Goal: Find specific page/section: Find specific page/section

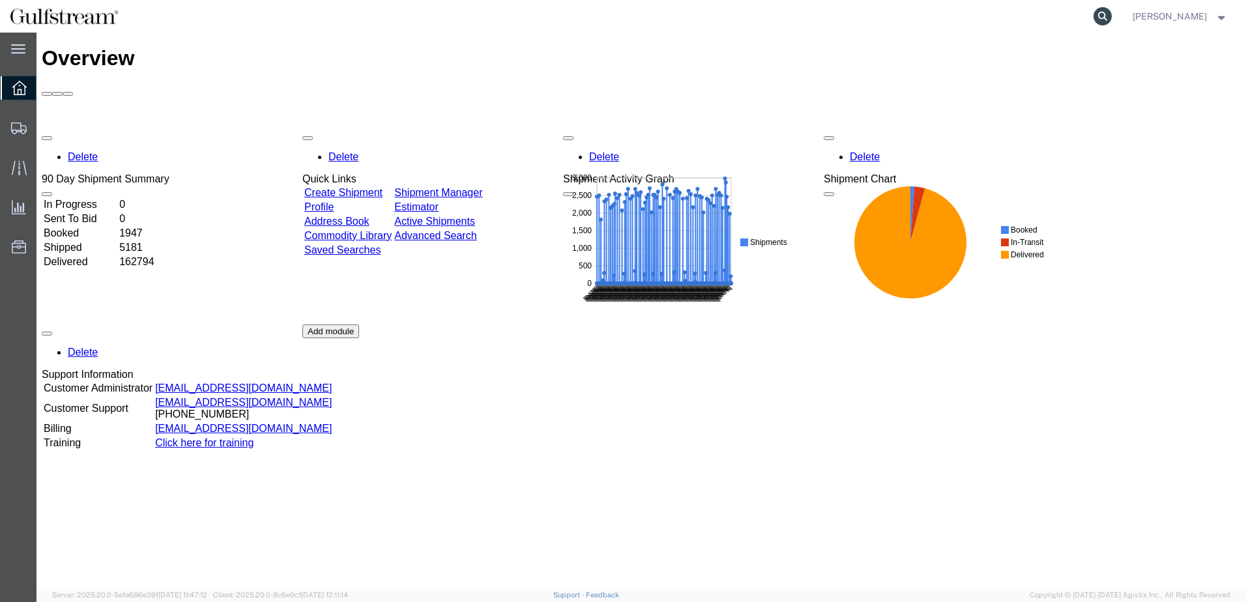
click at [1111, 20] on icon at bounding box center [1102, 16] width 18 height 18
click at [1107, 14] on icon at bounding box center [1102, 16] width 18 height 18
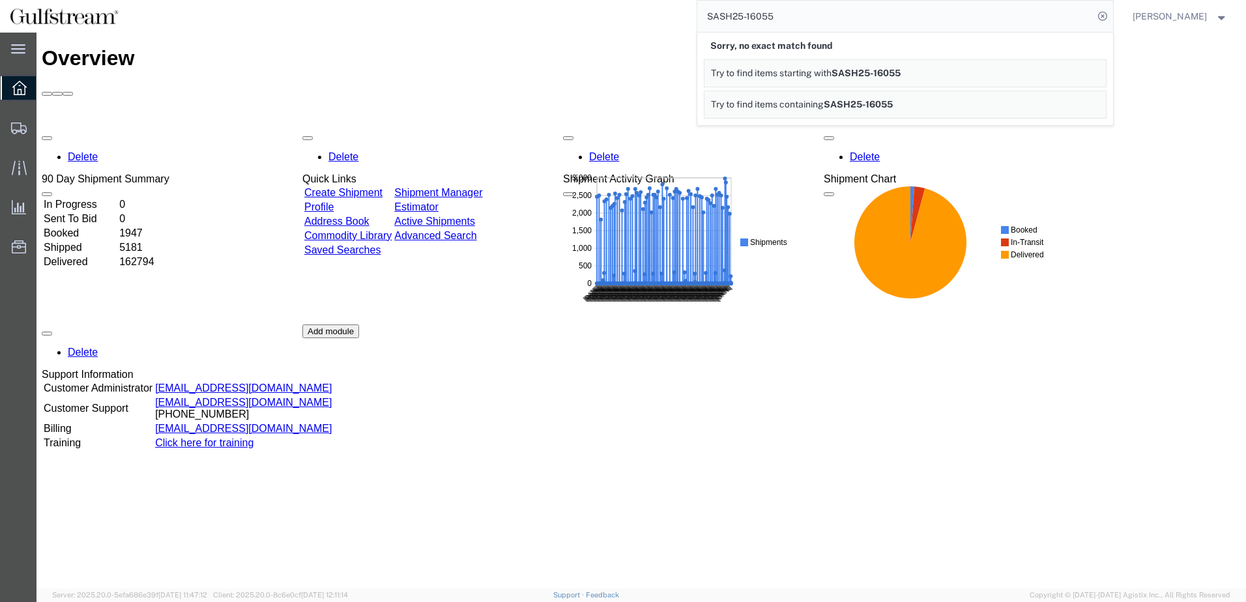
click at [759, 7] on input "SASH25-16055" at bounding box center [895, 16] width 396 height 31
drag, startPoint x: 754, startPoint y: 16, endPoint x: 500, endPoint y: 19, distance: 254.1
click at [500, 19] on div "SASH25-16055 Sorry, no exact match found Try to find items starting with SASH25…" at bounding box center [620, 16] width 985 height 33
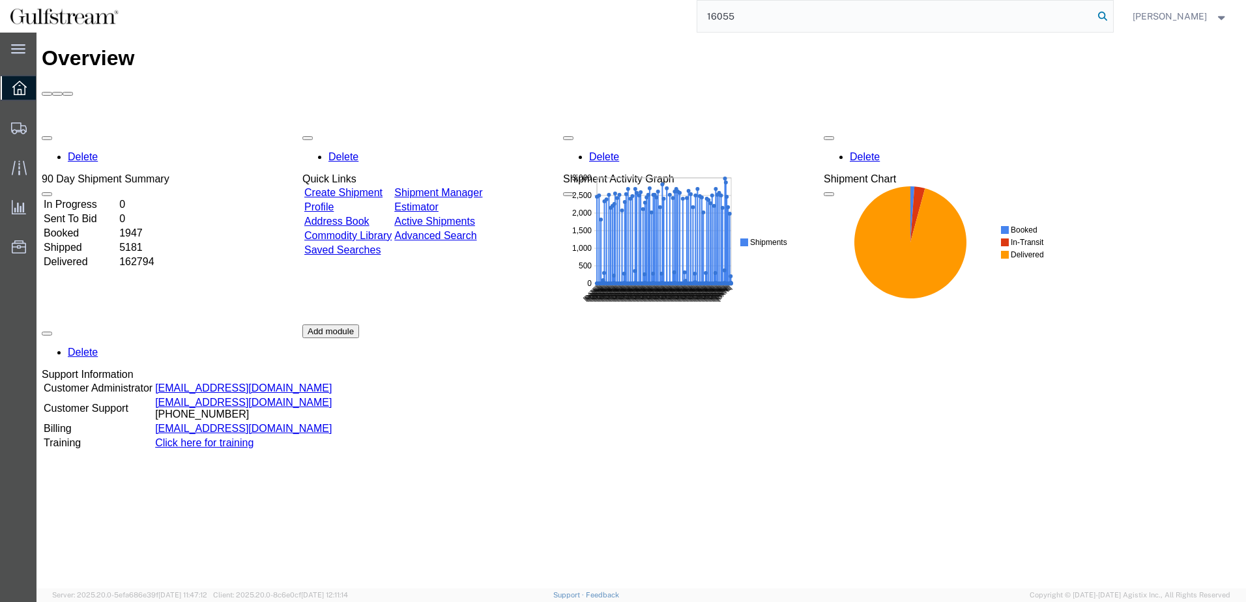
type input "16055"
click at [1100, 18] on icon at bounding box center [1102, 16] width 18 height 18
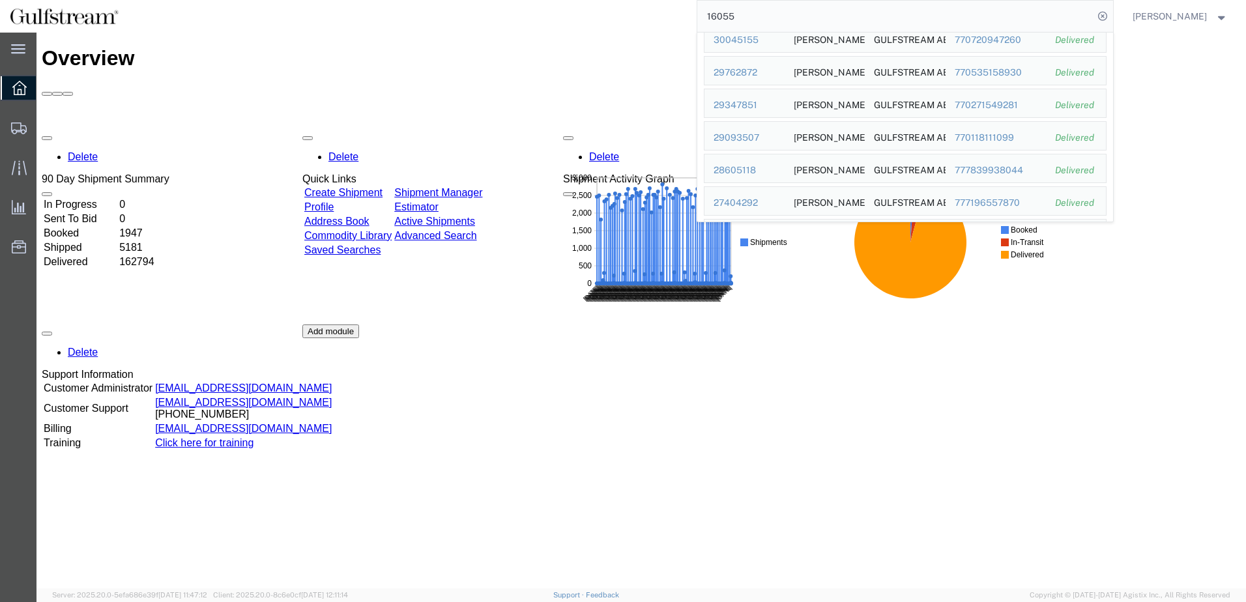
scroll to position [199, 0]
drag, startPoint x: 937, startPoint y: 358, endPoint x: 884, endPoint y: 343, distance: 54.9
click at [932, 358] on div "Delete 90 Day Shipment Summary In Progress 0 Sent To Bid 0 Booked 1947 Shipped …" at bounding box center [641, 324] width 1199 height 391
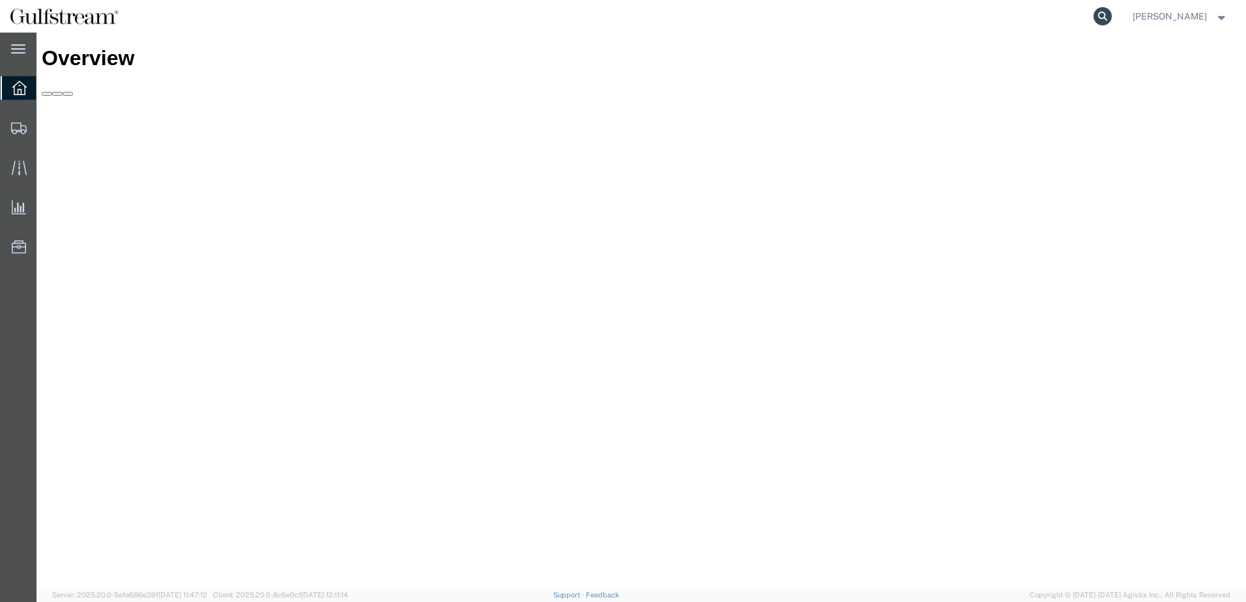
click at [1107, 11] on icon at bounding box center [1102, 16] width 18 height 18
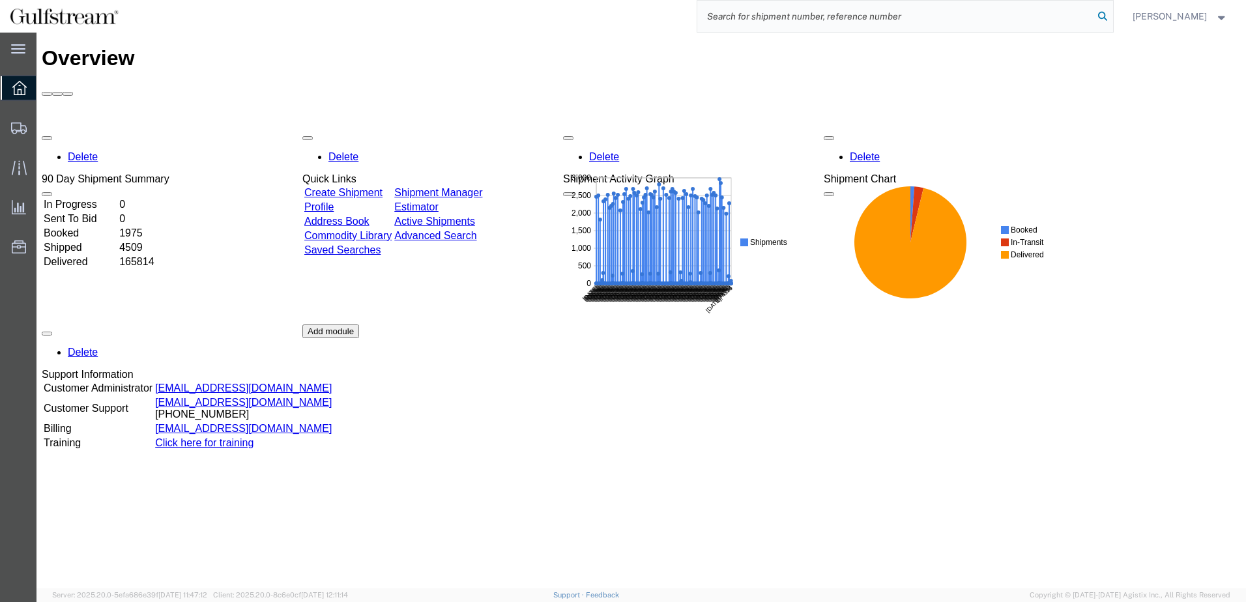
click at [1111, 12] on icon at bounding box center [1102, 16] width 18 height 18
click at [805, 16] on input "search" at bounding box center [895, 16] width 396 height 31
paste input "4699231"
click at [1107, 18] on icon at bounding box center [1102, 16] width 18 height 18
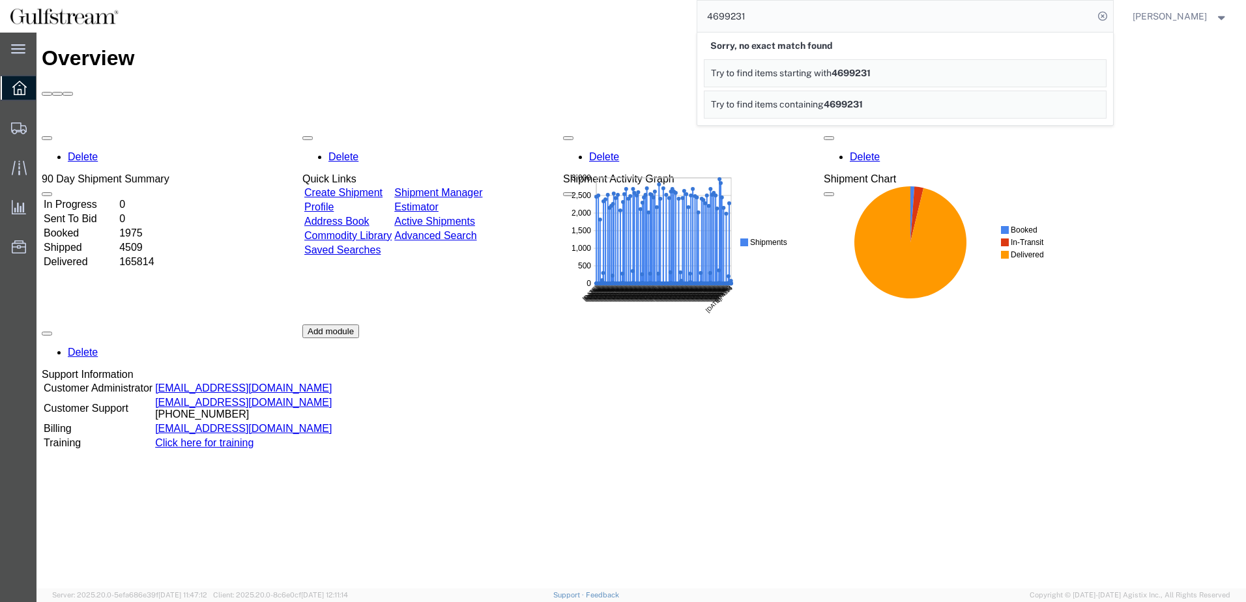
drag, startPoint x: 776, startPoint y: 22, endPoint x: 304, endPoint y: 29, distance: 471.7
click at [311, 29] on div "4699231 Sorry, no exact match found Try to find items starting with 4699231 Try…" at bounding box center [620, 16] width 985 height 33
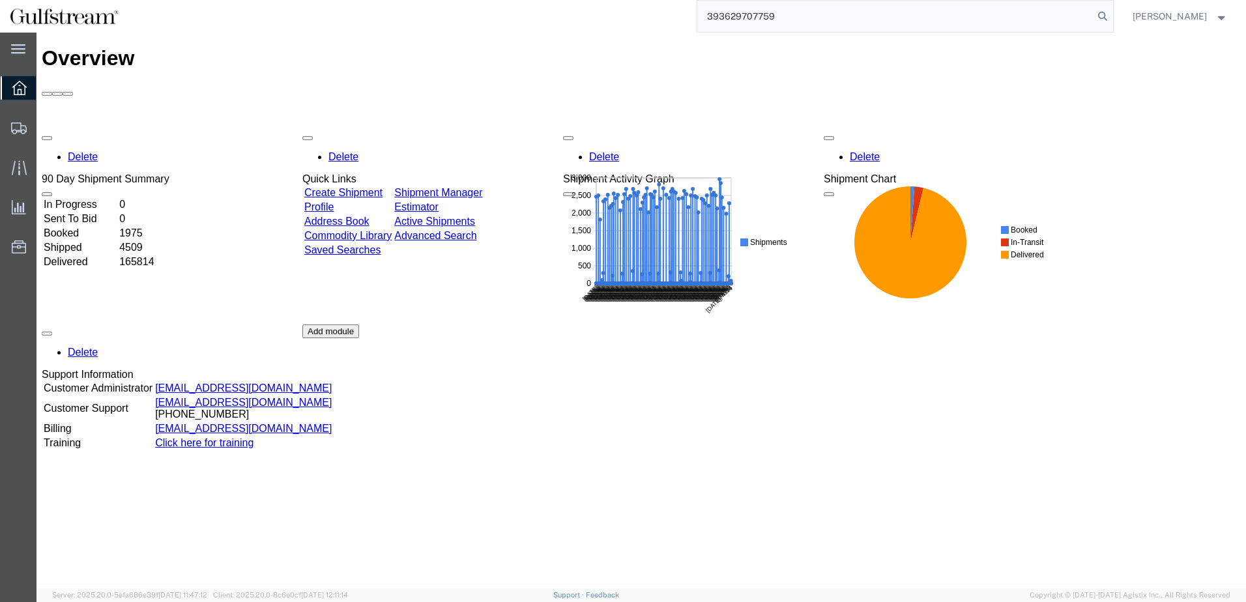
type input "393629707759"
click at [1121, 11] on nav "393629707759 [PERSON_NAME]" at bounding box center [627, 16] width 1236 height 33
click at [1109, 18] on icon at bounding box center [1102, 16] width 18 height 18
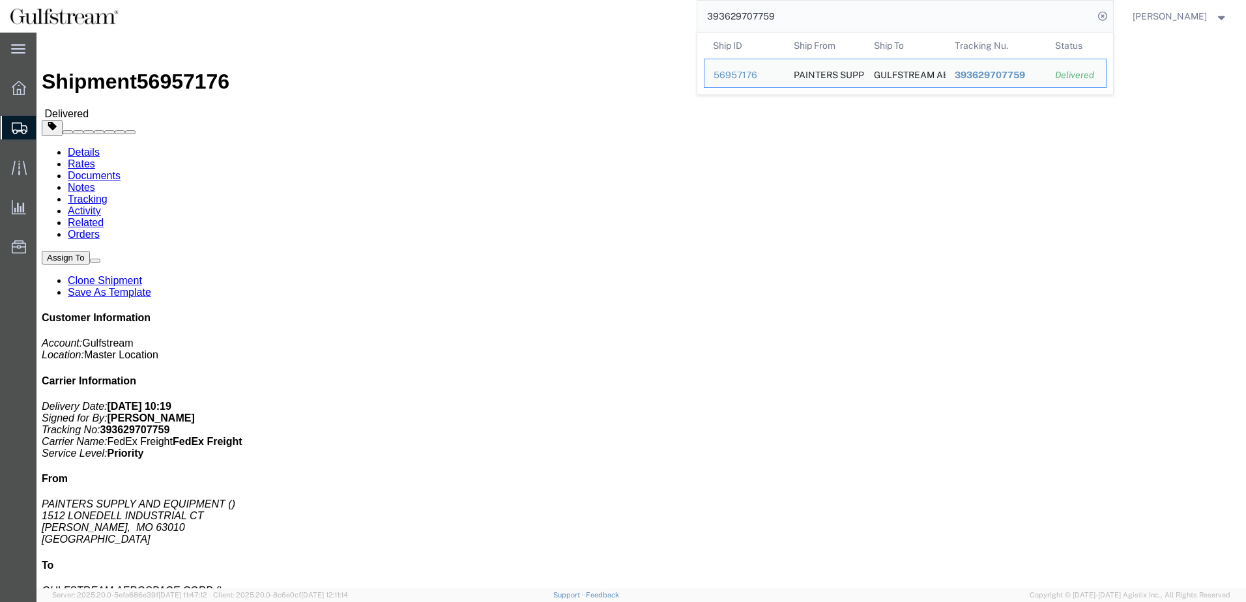
click div "Leg 1 - Less than Truckload"
